Goal: Task Accomplishment & Management: Complete application form

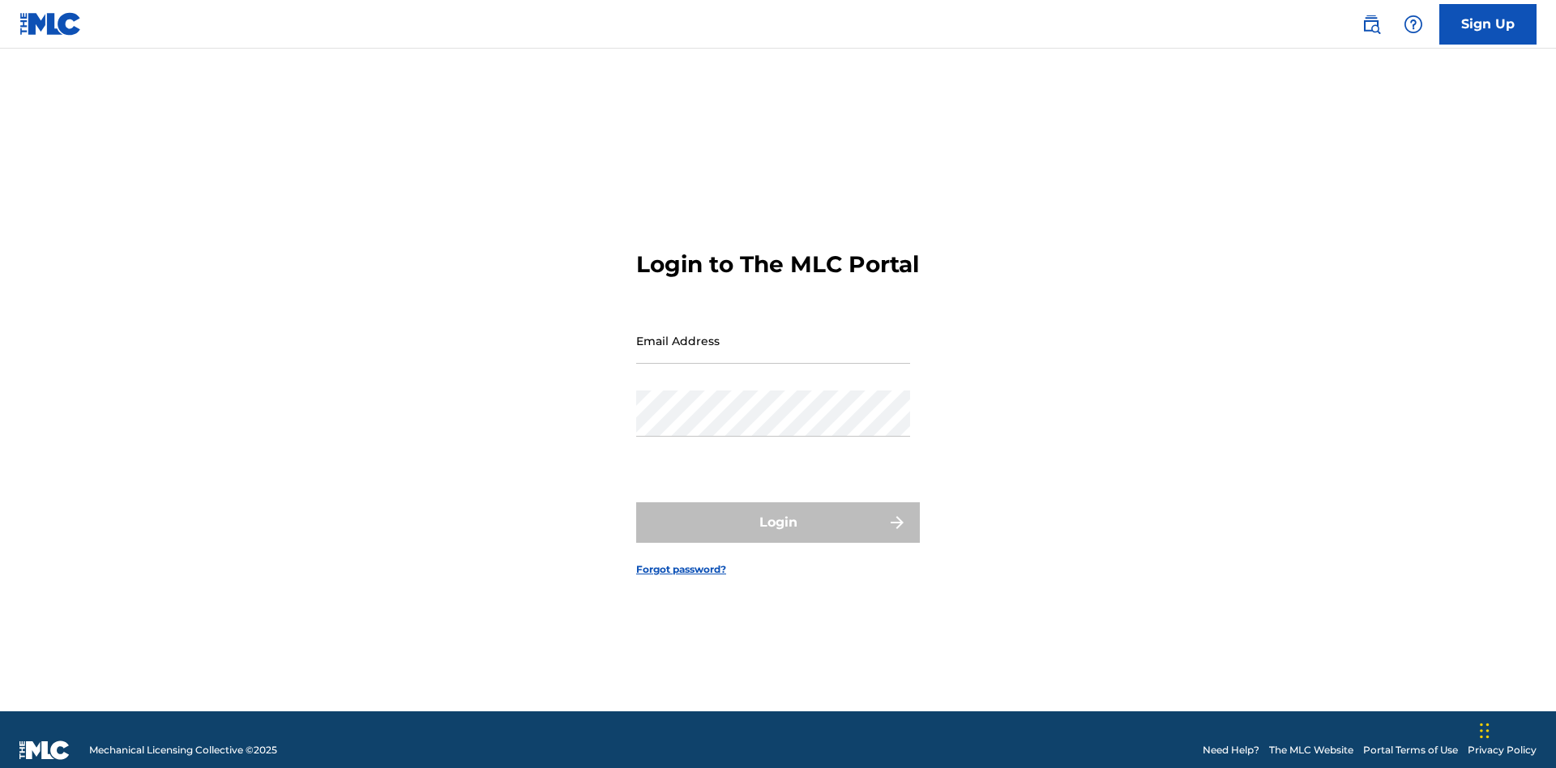
scroll to position [21, 0]
click at [773, 333] on input "Email Address" at bounding box center [773, 341] width 274 height 46
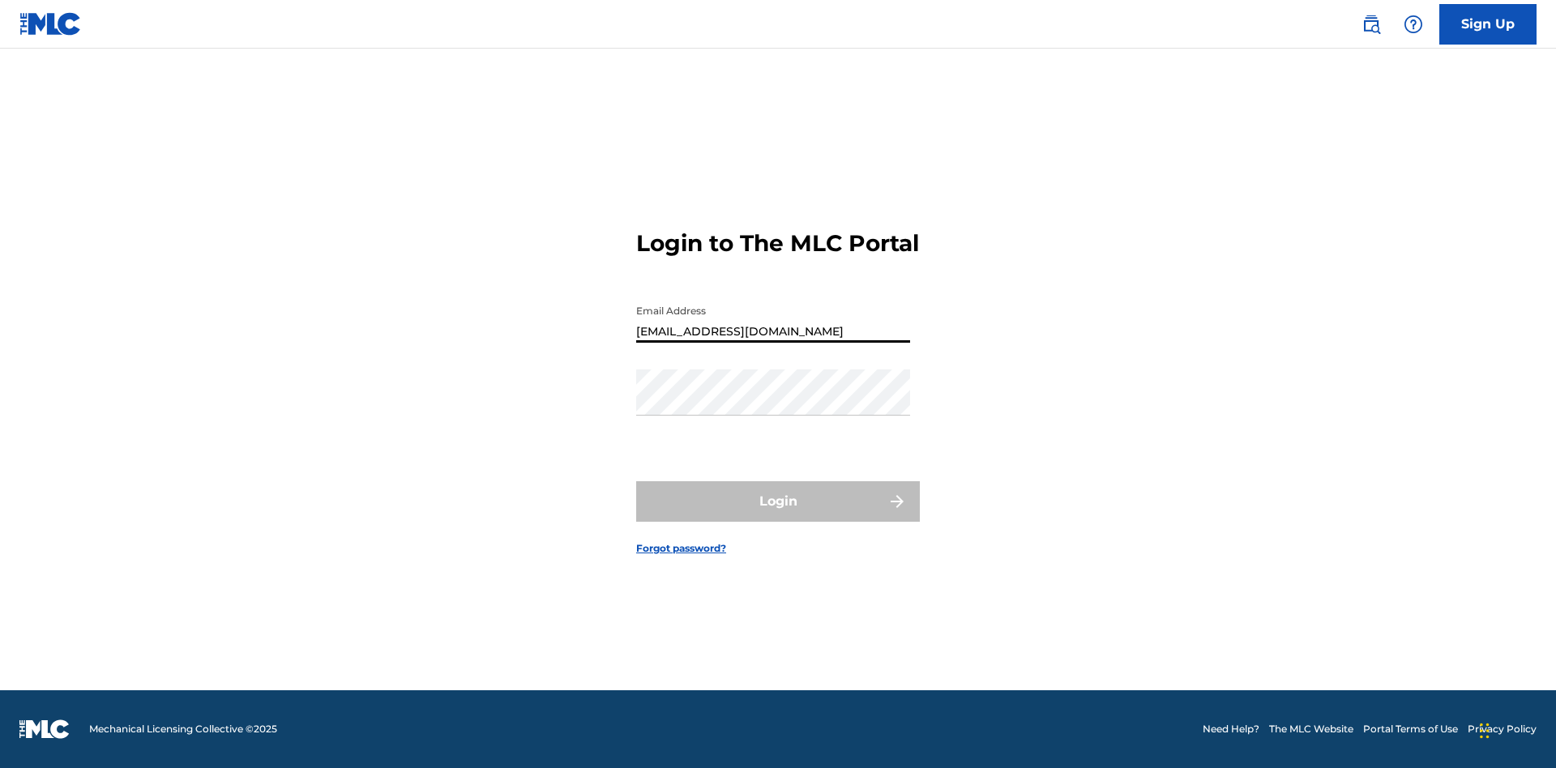
type input "Duke.McTesterson@gmail.com"
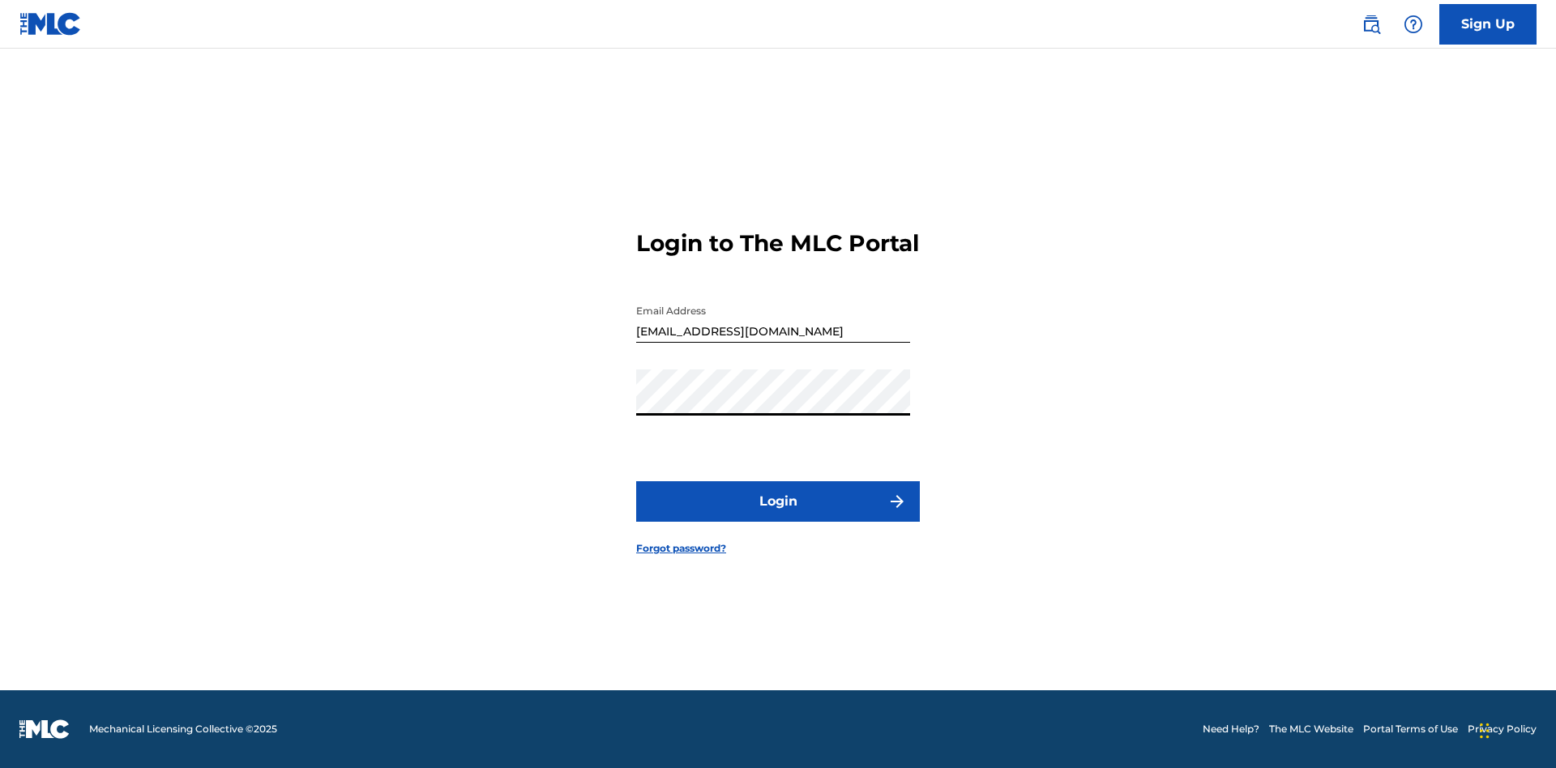
click at [778, 515] on button "Login" at bounding box center [778, 501] width 284 height 41
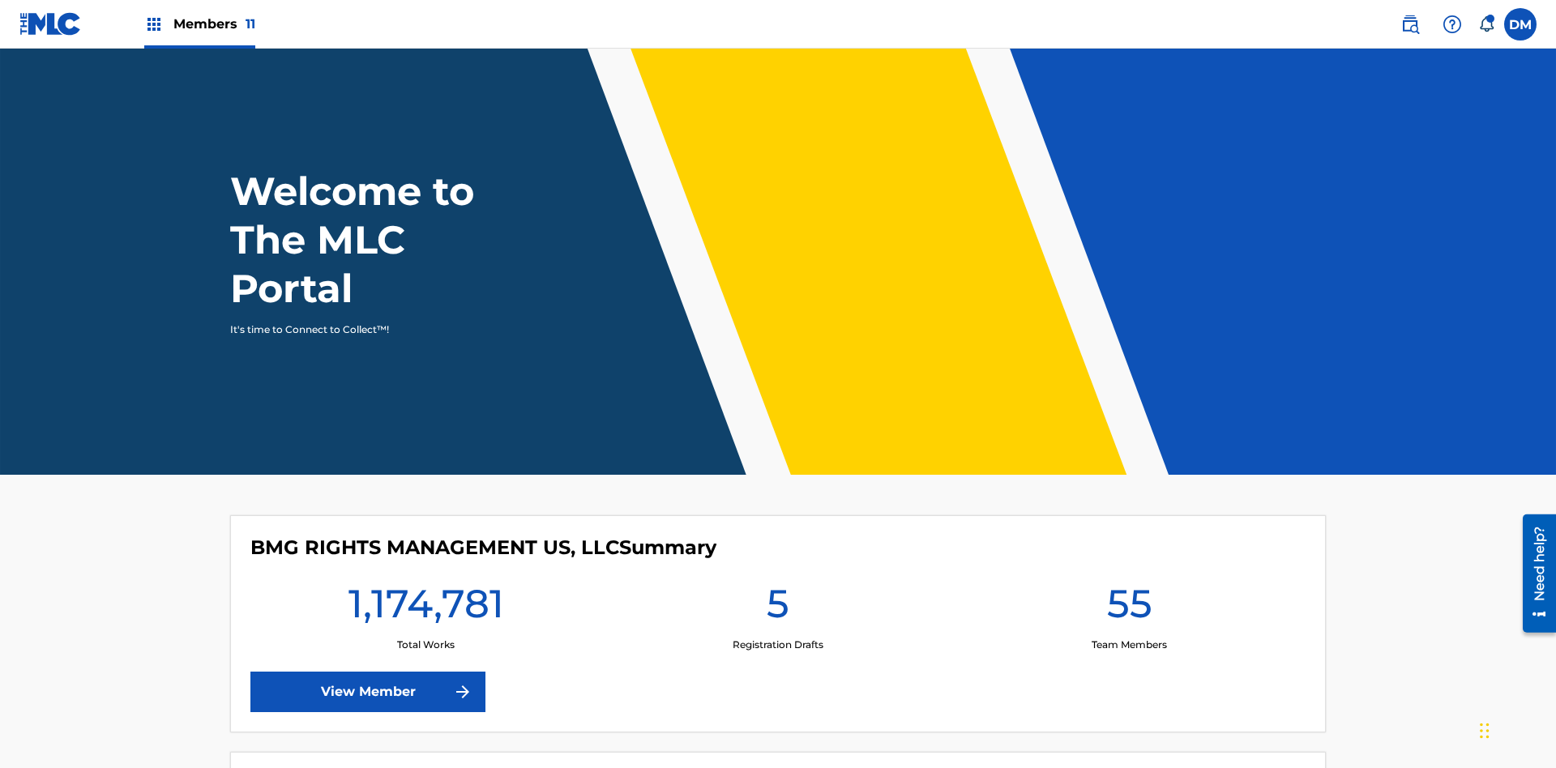
scroll to position [70, 0]
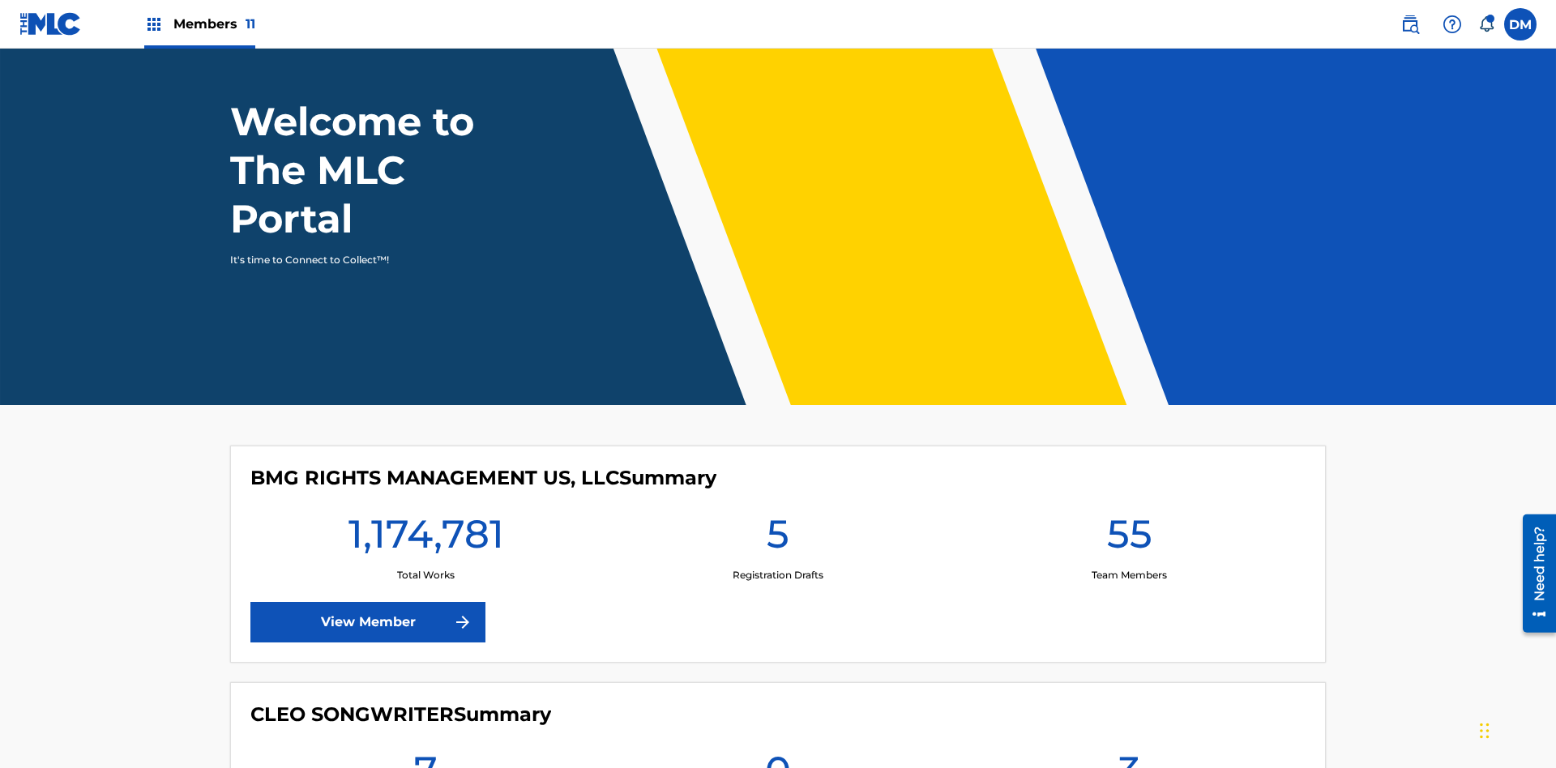
click at [199, 23] on span "Members 11" at bounding box center [214, 24] width 82 height 19
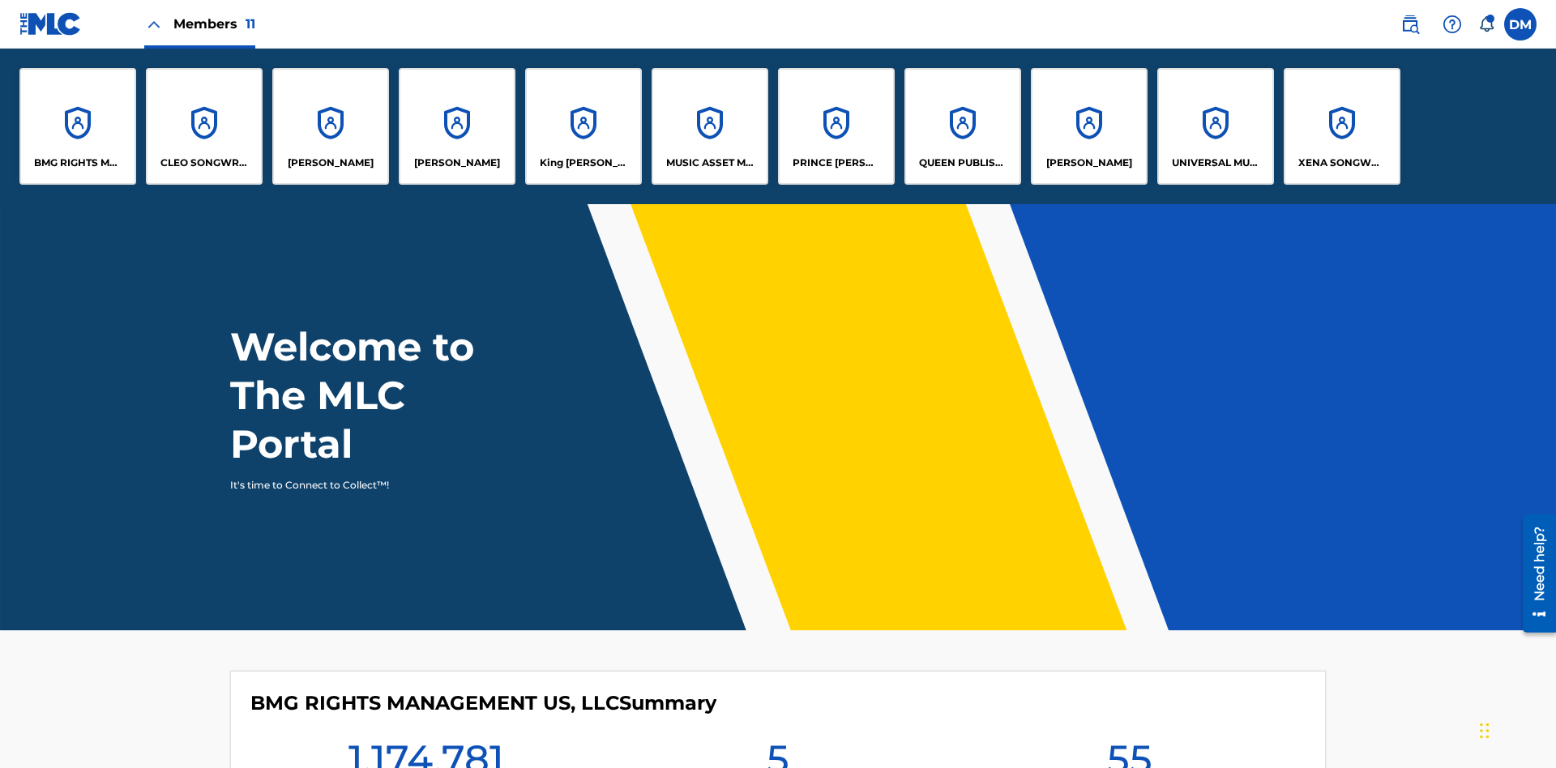
click at [1214, 163] on p "UNIVERSAL MUSIC PUB GROUP" at bounding box center [1216, 163] width 88 height 15
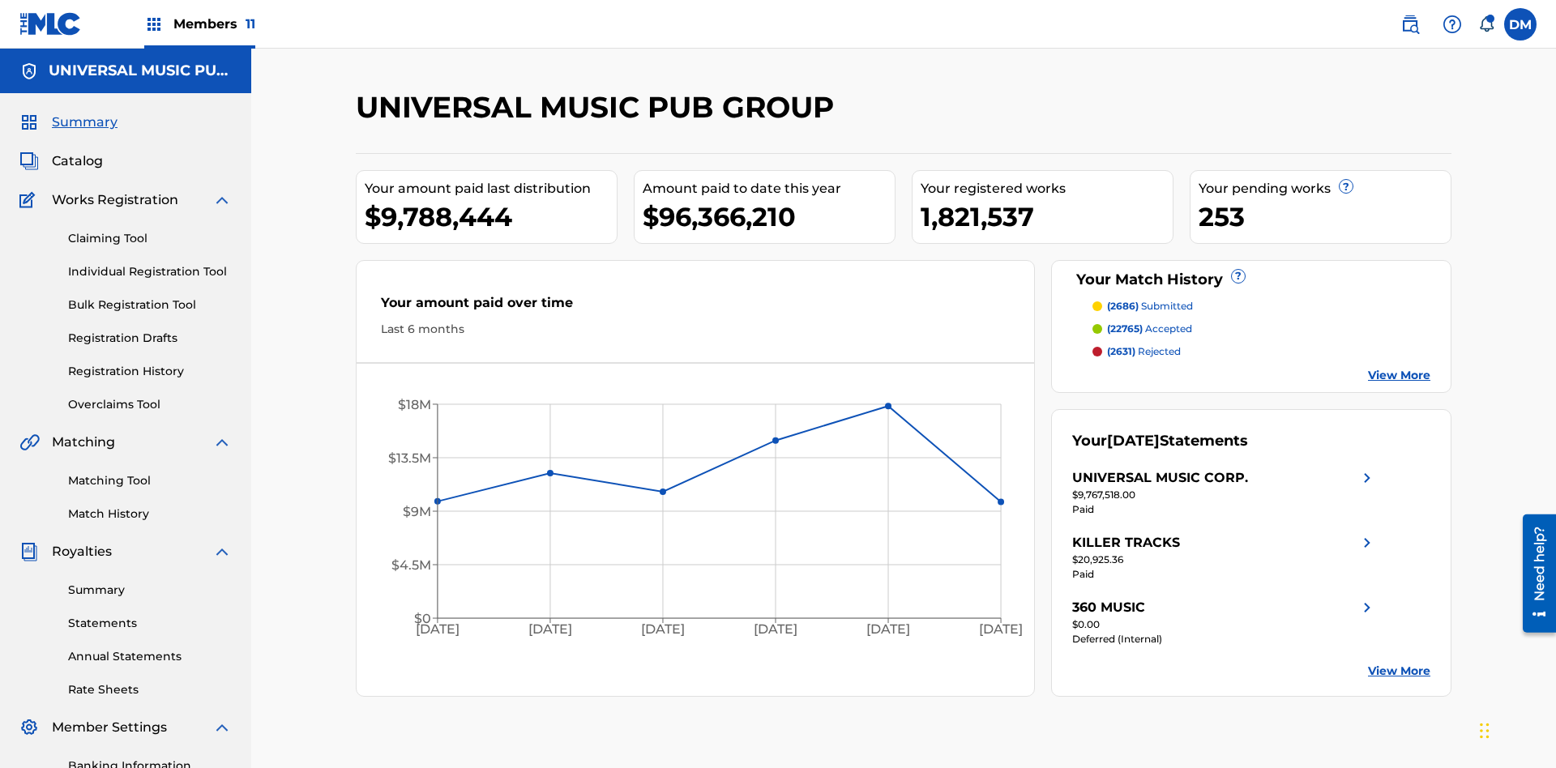
click at [150, 263] on link "Individual Registration Tool" at bounding box center [150, 271] width 164 height 17
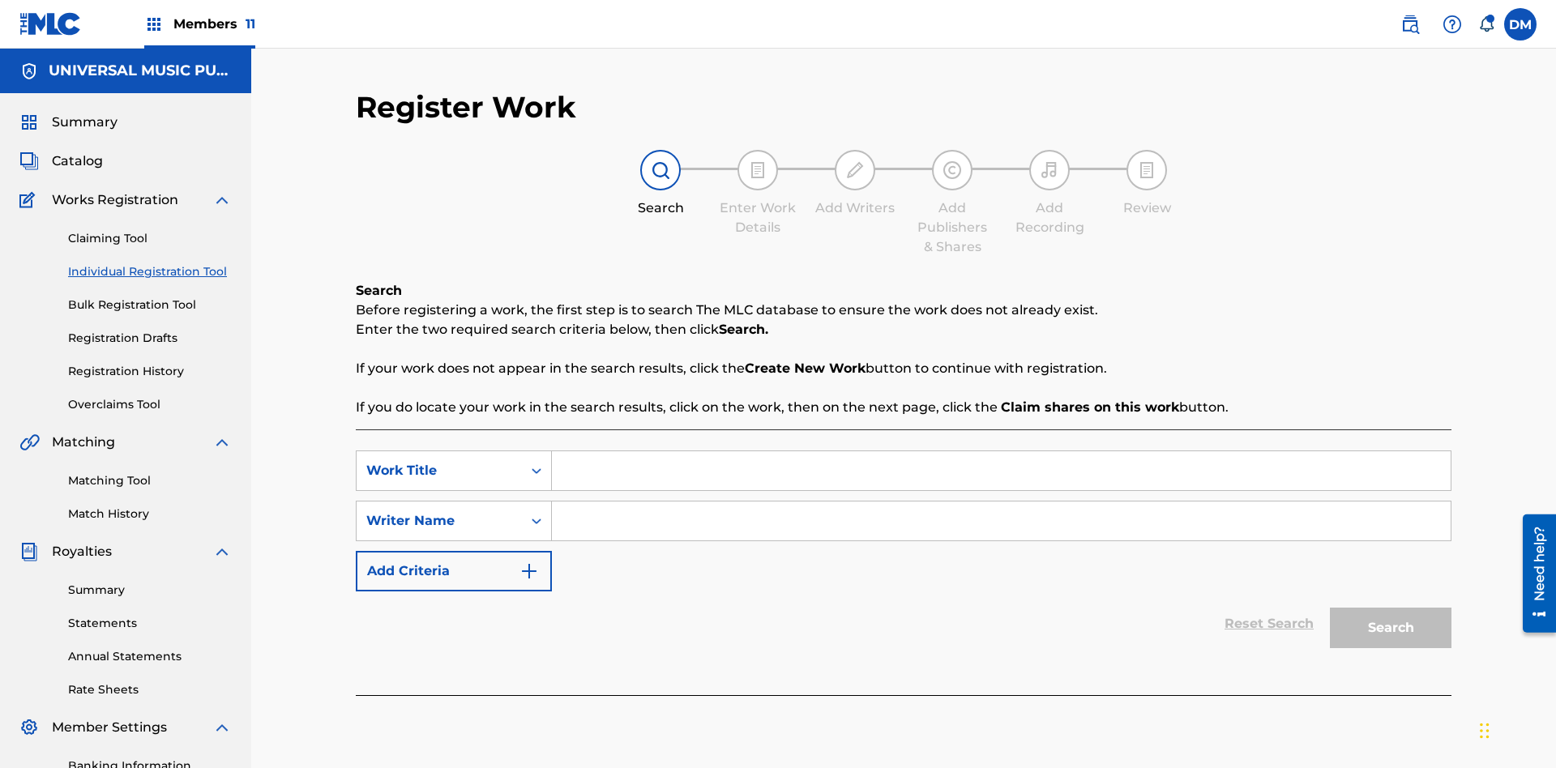
click at [1001, 451] on input "Search Form" at bounding box center [1001, 470] width 899 height 39
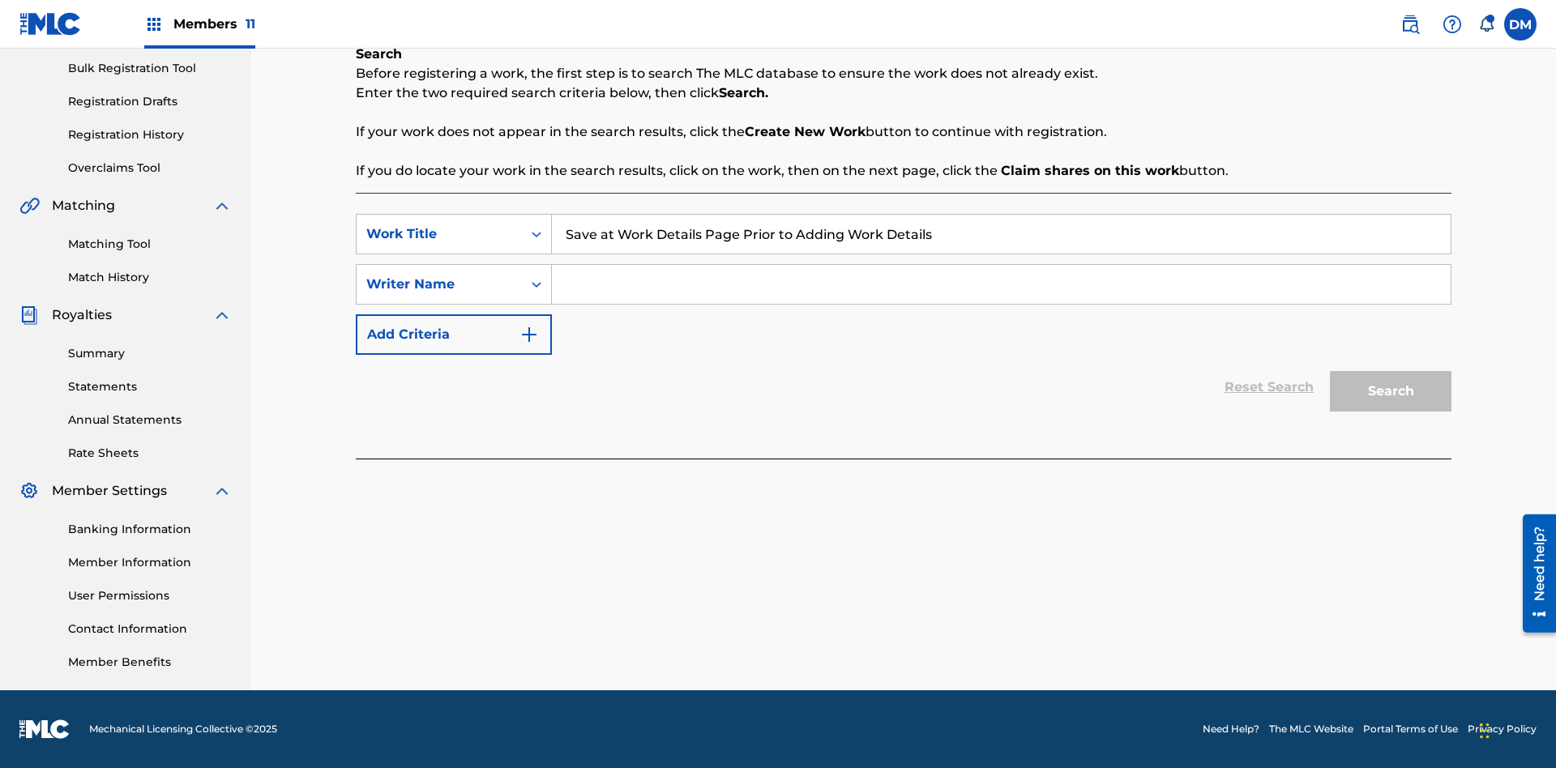
type input "Save at Work Details Page Prior to Adding Work Details"
click at [1001, 284] on input "Search Form" at bounding box center [1001, 284] width 899 height 39
type input "QWERTYUIOP"
click at [1390, 391] on button "Search" at bounding box center [1391, 391] width 122 height 41
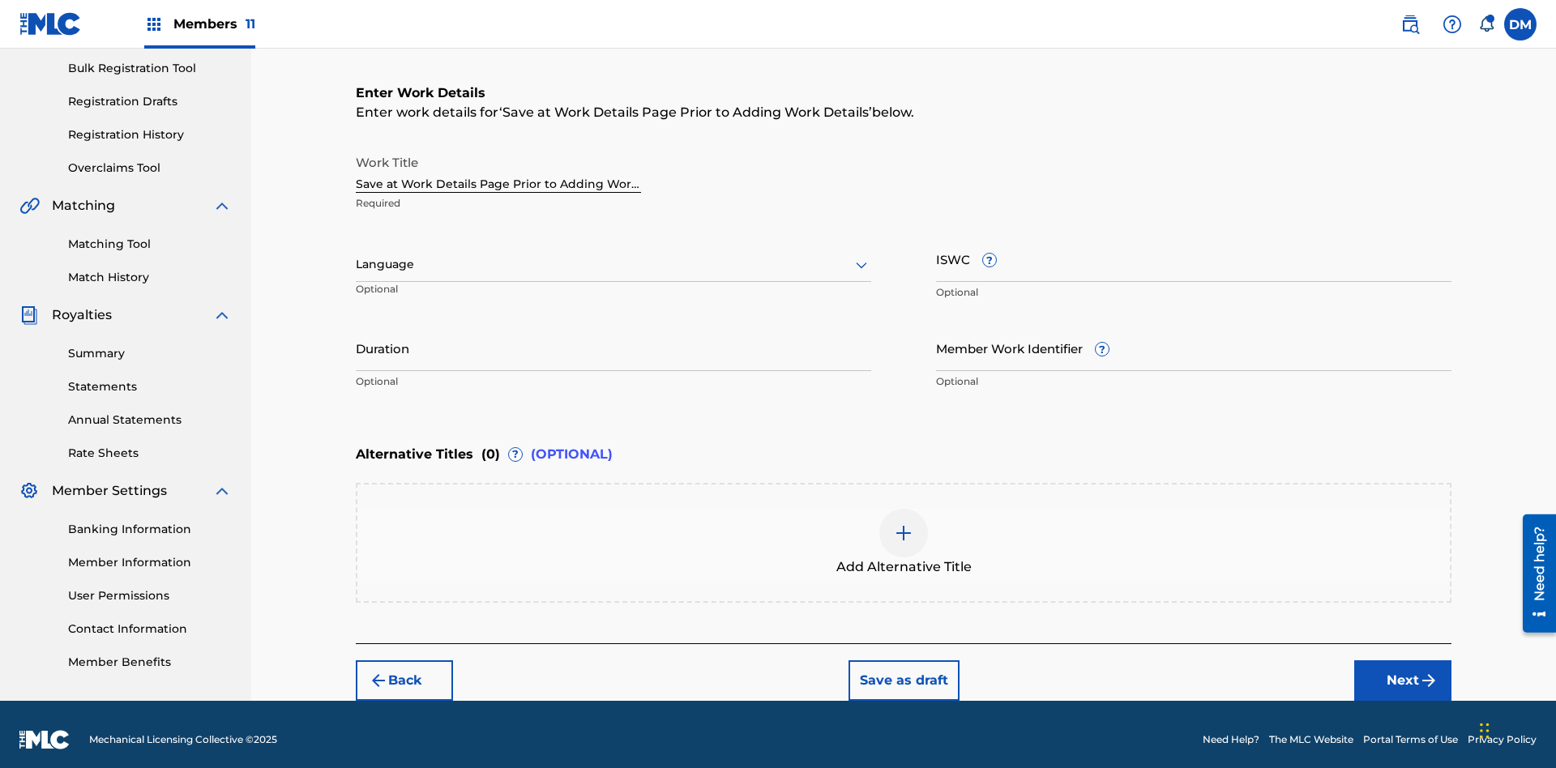
click at [903, 669] on button "Save as draft" at bounding box center [903, 680] width 111 height 41
